Goal: Information Seeking & Learning: Learn about a topic

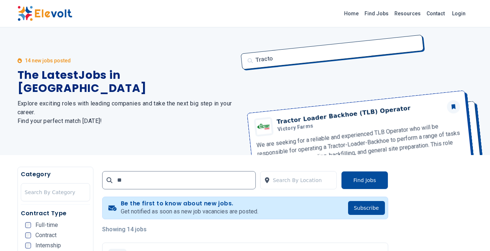
type input "*"
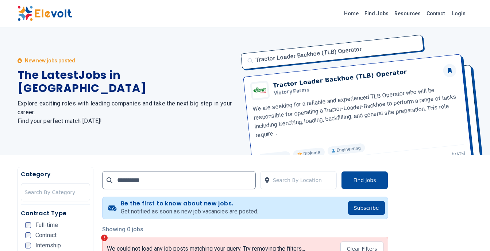
scroll to position [36, 0]
type input "*"
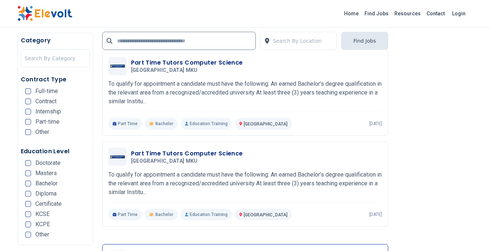
scroll to position [839, 0]
